Goal: Communication & Community: Share content

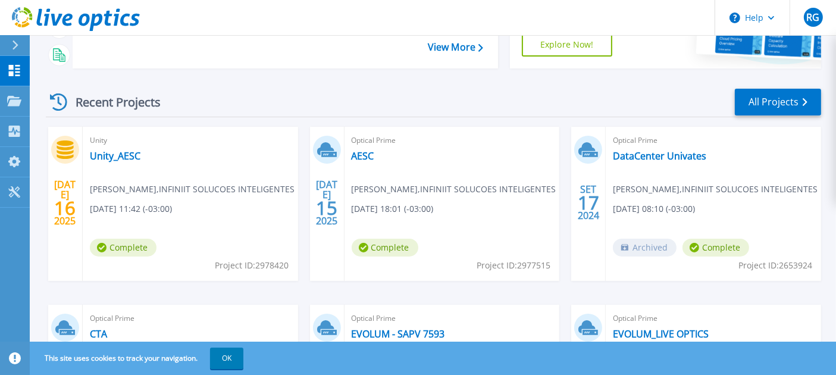
scroll to position [132, 0]
click at [365, 154] on link "AESC" at bounding box center [363, 155] width 23 height 12
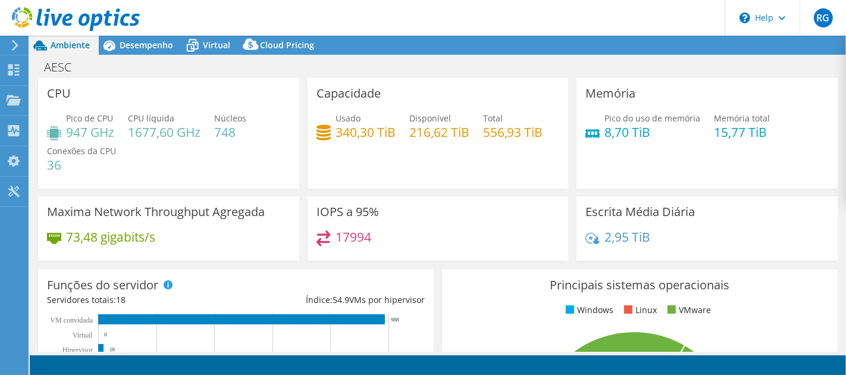
select select "USD"
select select "SouthAmerica"
select select "BRL"
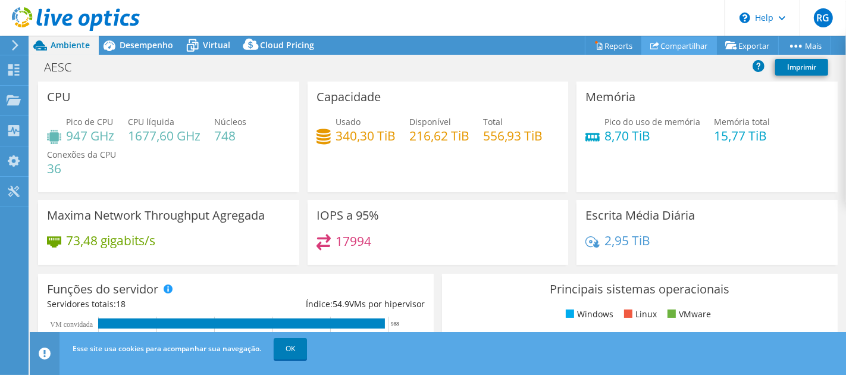
click at [678, 46] on link "Compartilhar" at bounding box center [679, 45] width 76 height 18
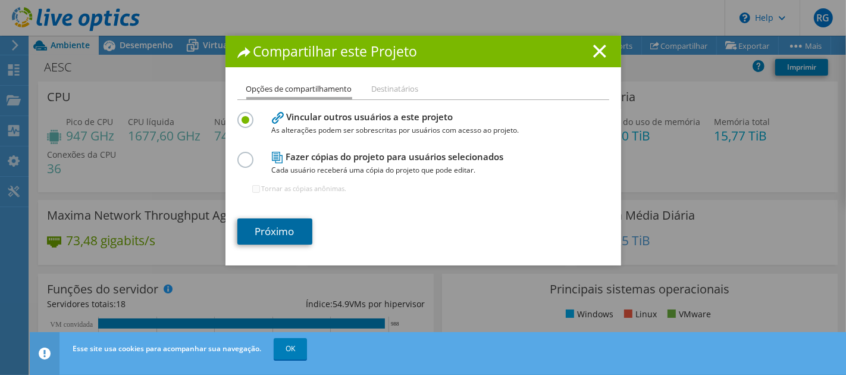
click at [262, 226] on link "Próximo" at bounding box center [274, 231] width 75 height 26
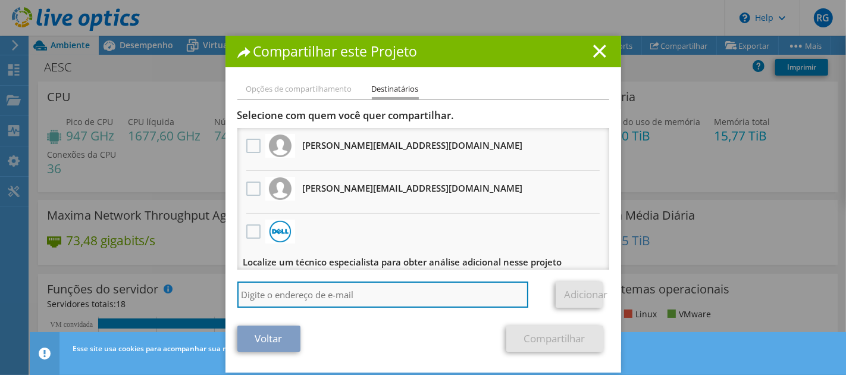
click at [315, 292] on input "search" at bounding box center [383, 294] width 292 height 26
click at [382, 281] on input "search" at bounding box center [383, 294] width 292 height 26
paste input "rodrigo.petter@aesc.org.br"
type input "rodrigo.petter@aesc.org.br"
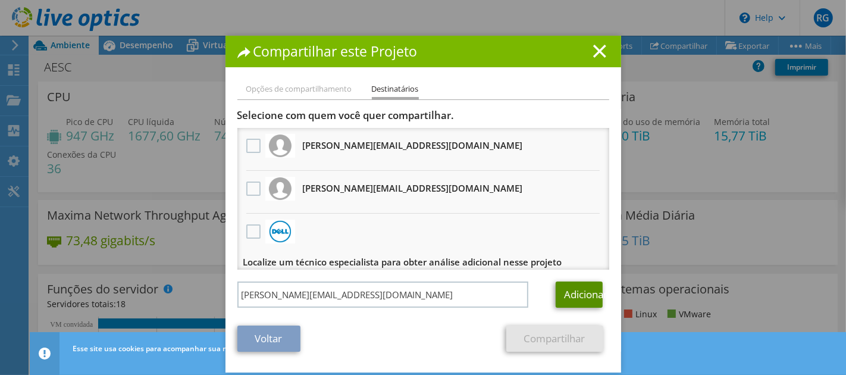
click at [581, 292] on link "Adicionar" at bounding box center [579, 294] width 47 height 26
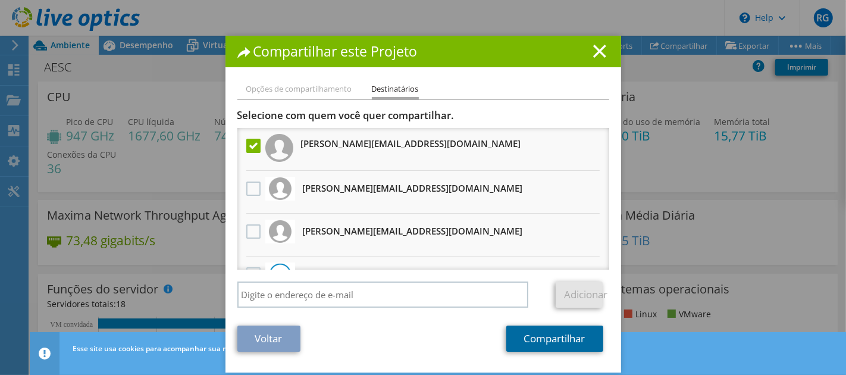
click at [537, 337] on link "Compartilhar" at bounding box center [554, 338] width 97 height 26
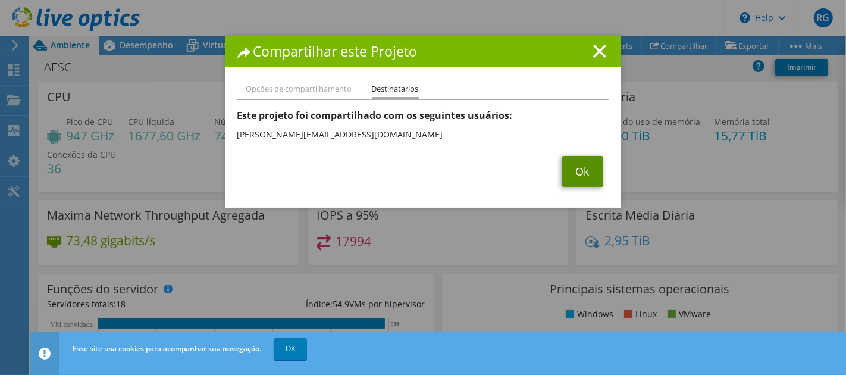
click at [569, 167] on link "Ok" at bounding box center [582, 171] width 41 height 31
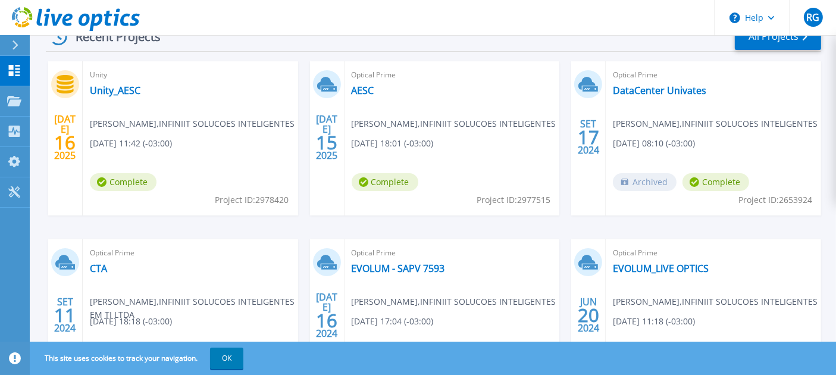
scroll to position [198, 0]
